Goal: Task Accomplishment & Management: Use online tool/utility

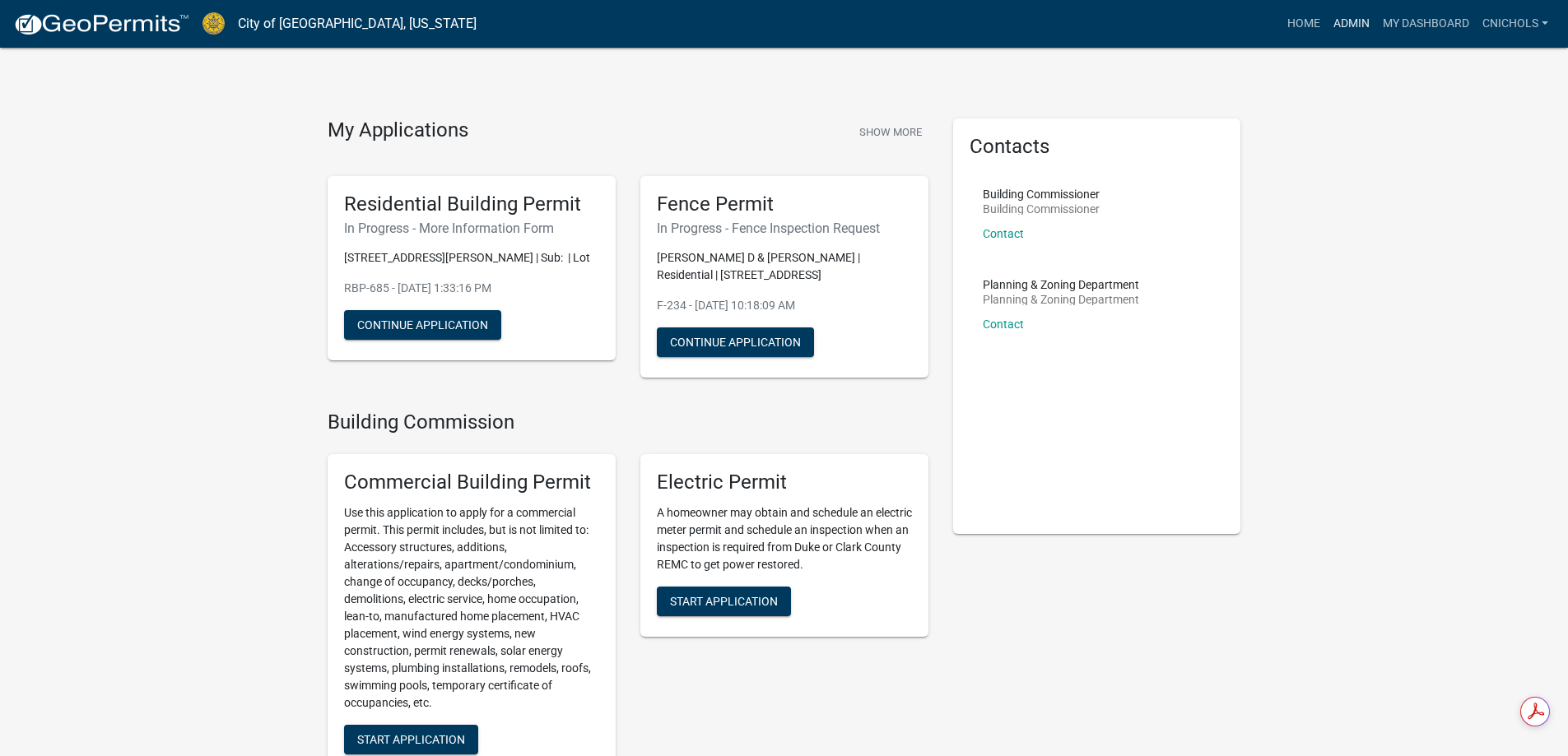
click at [1350, 20] on link "Admin" at bounding box center [1351, 23] width 50 height 31
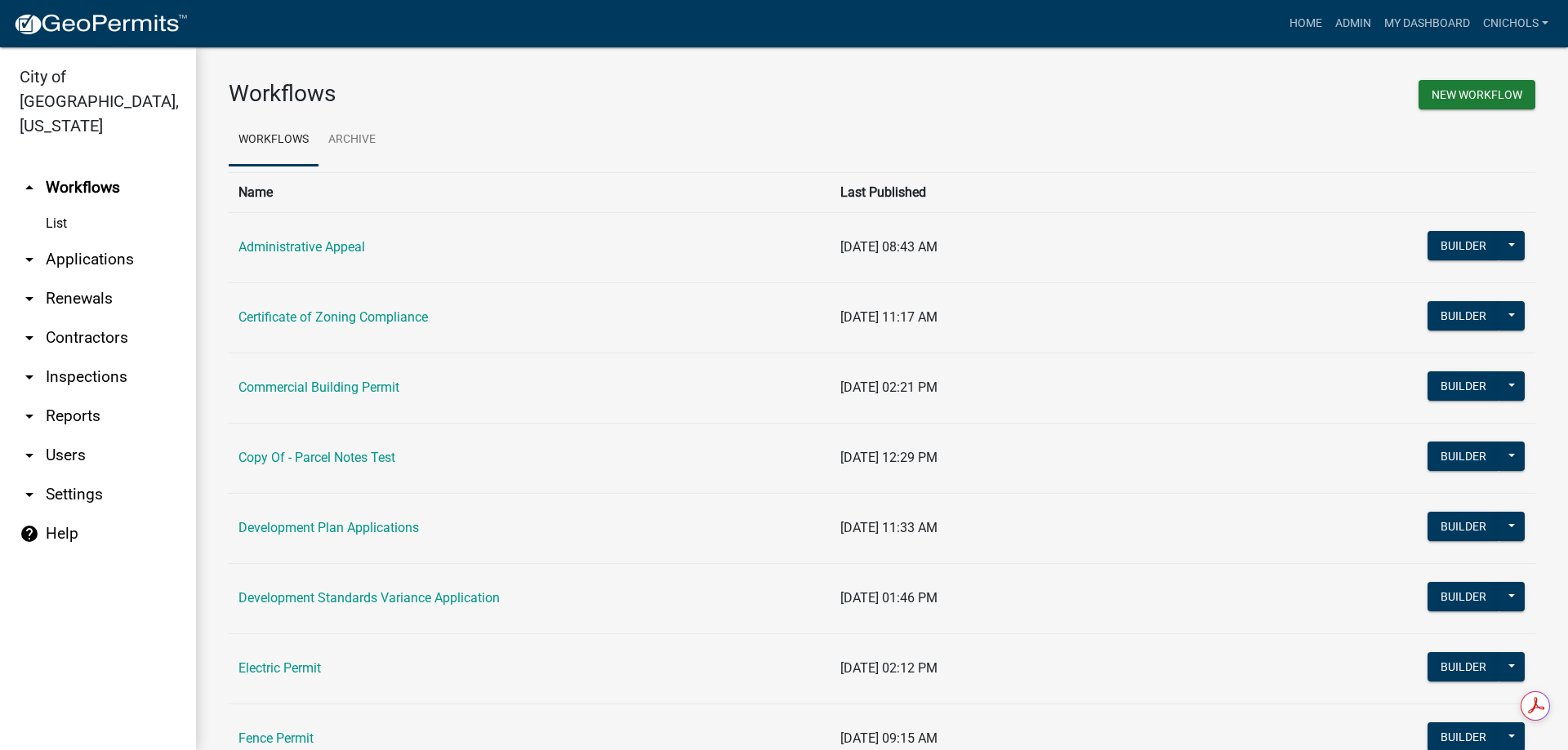
click at [89, 240] on link "arrow_drop_down Applications" at bounding box center [97, 259] width 196 height 39
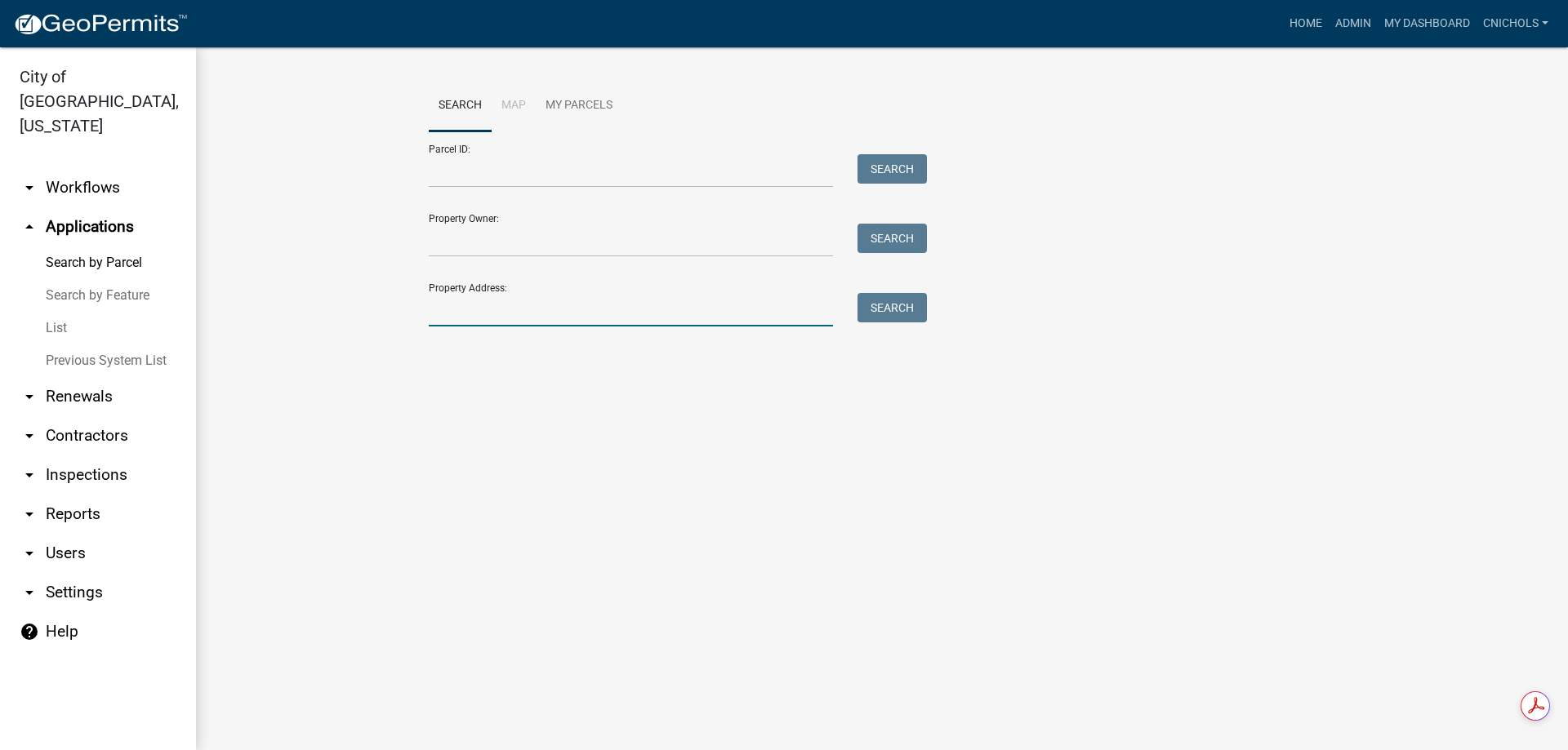
click at [483, 316] on input "Property Address:" at bounding box center [630, 309] width 405 height 34
type input "1150 patrol"
click at [916, 303] on button "Search" at bounding box center [892, 308] width 69 height 29
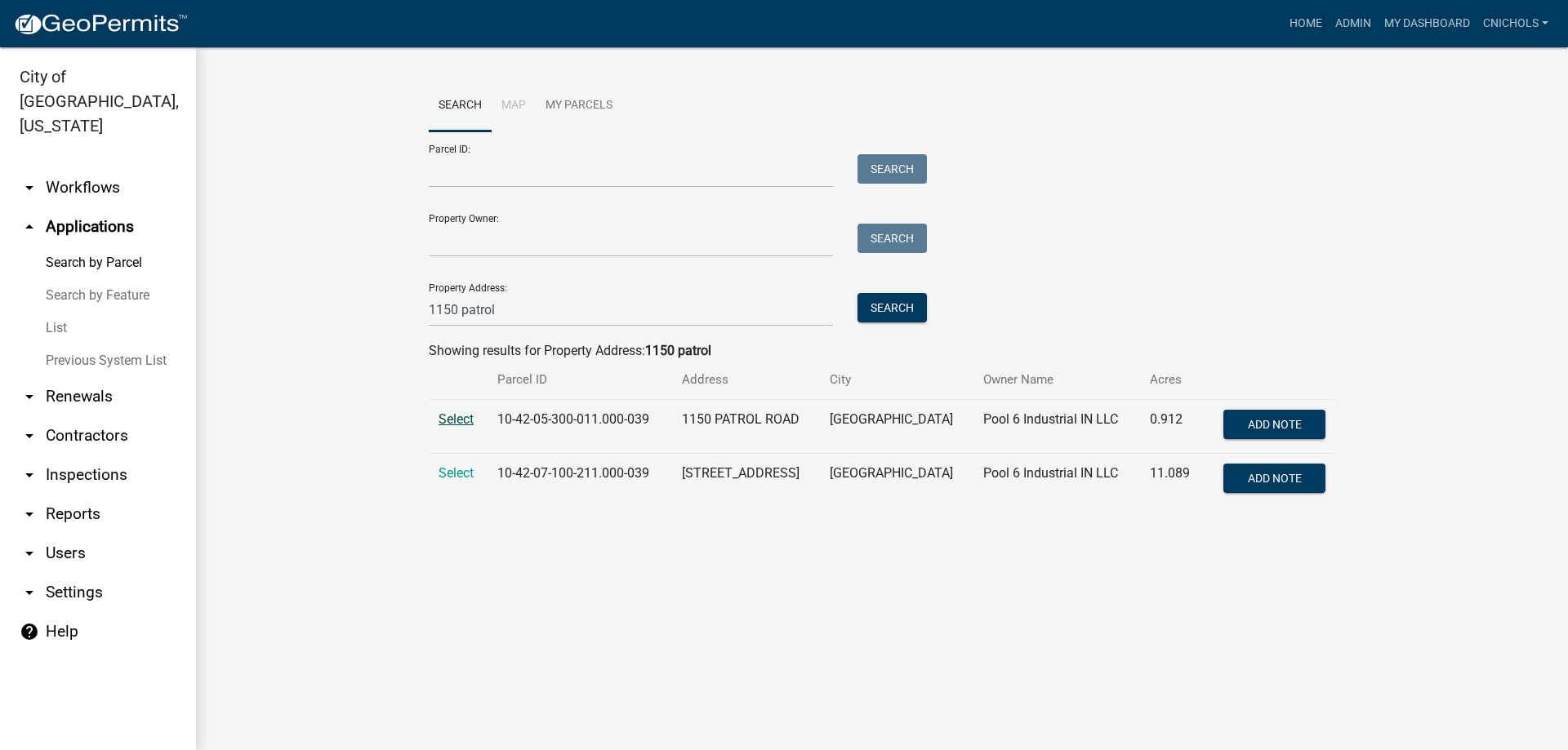
click at [458, 417] on span "Select" at bounding box center [456, 419] width 35 height 16
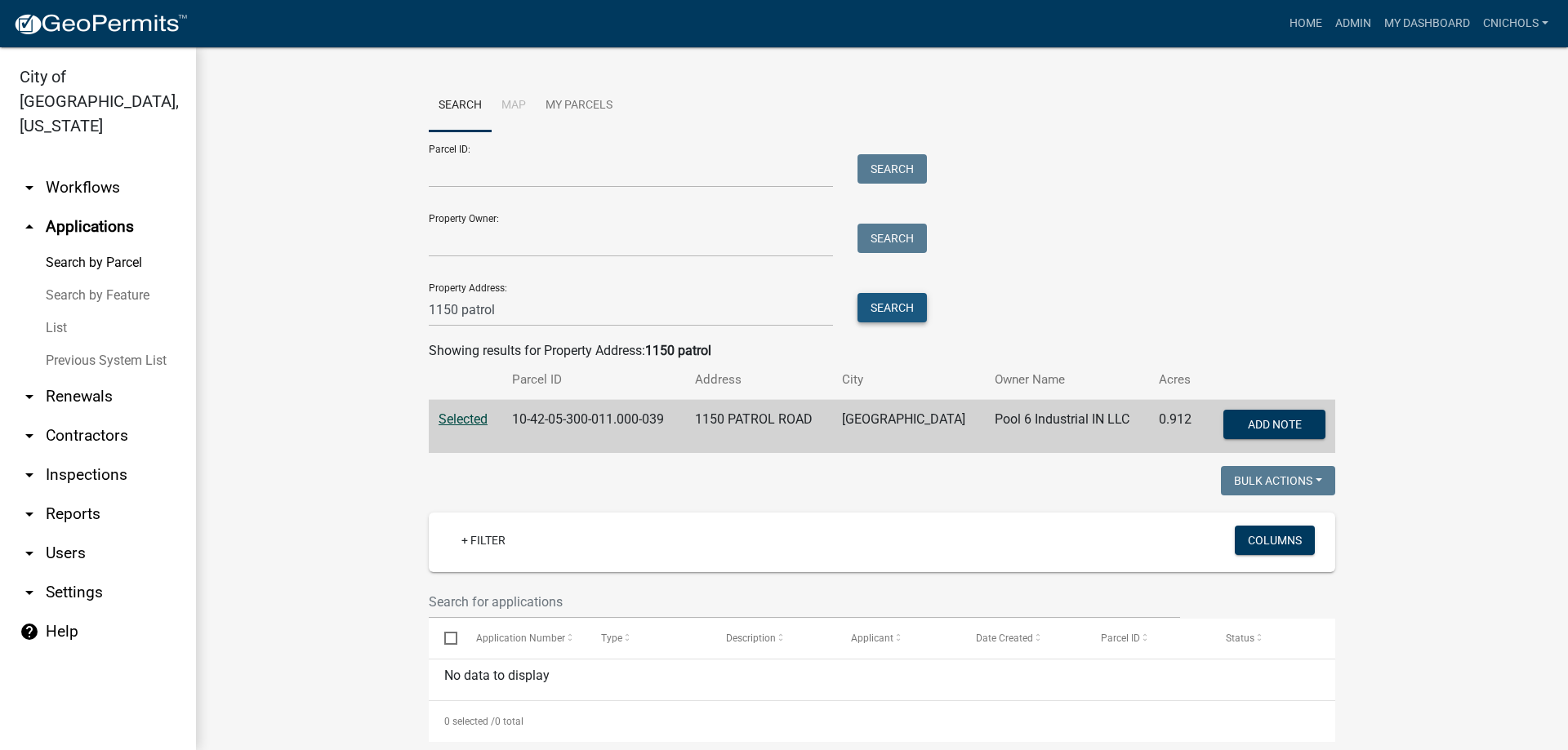
click at [905, 307] on button "Search" at bounding box center [892, 308] width 69 height 29
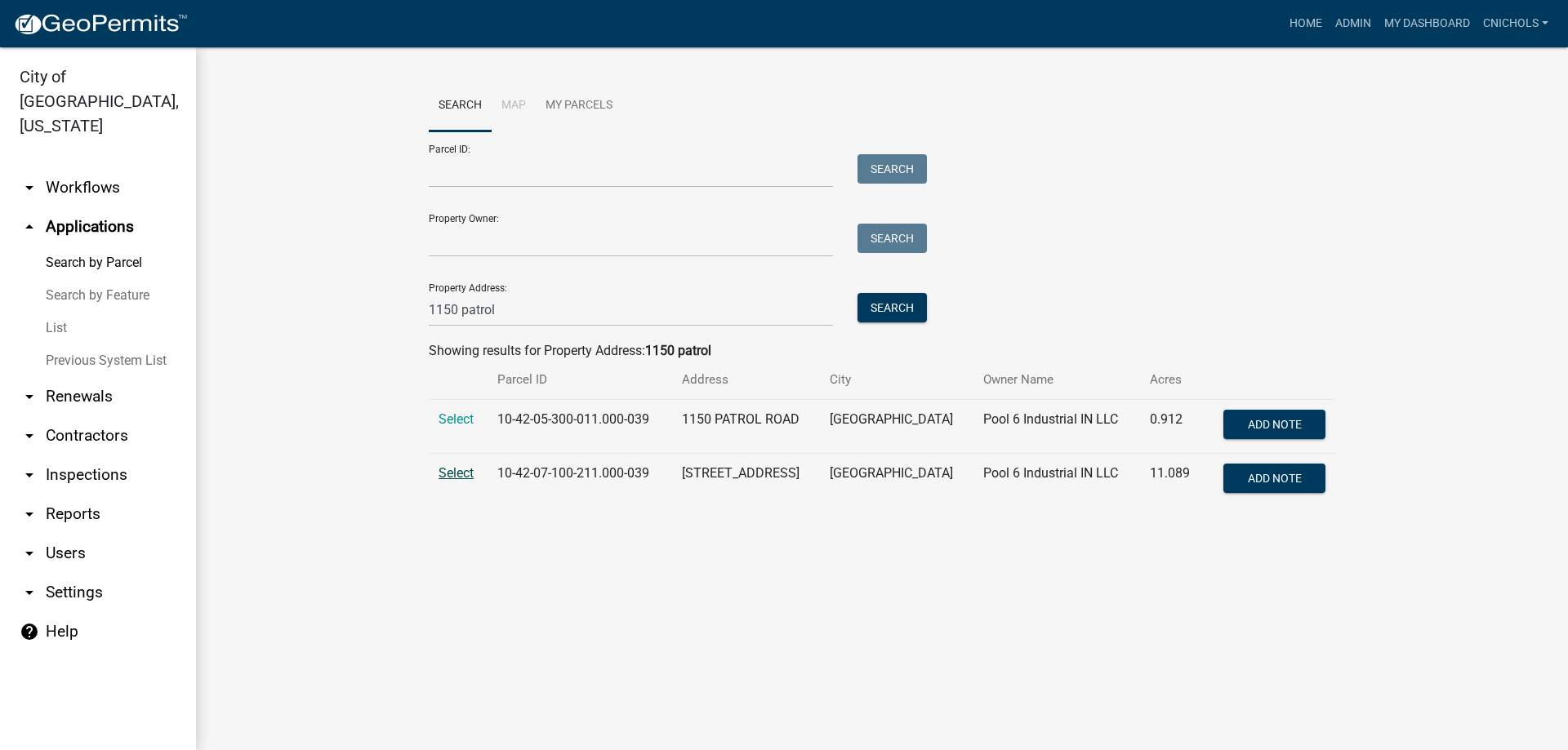
click at [452, 470] on span "Select" at bounding box center [456, 473] width 35 height 16
